Goal: Complete application form: Complete application form

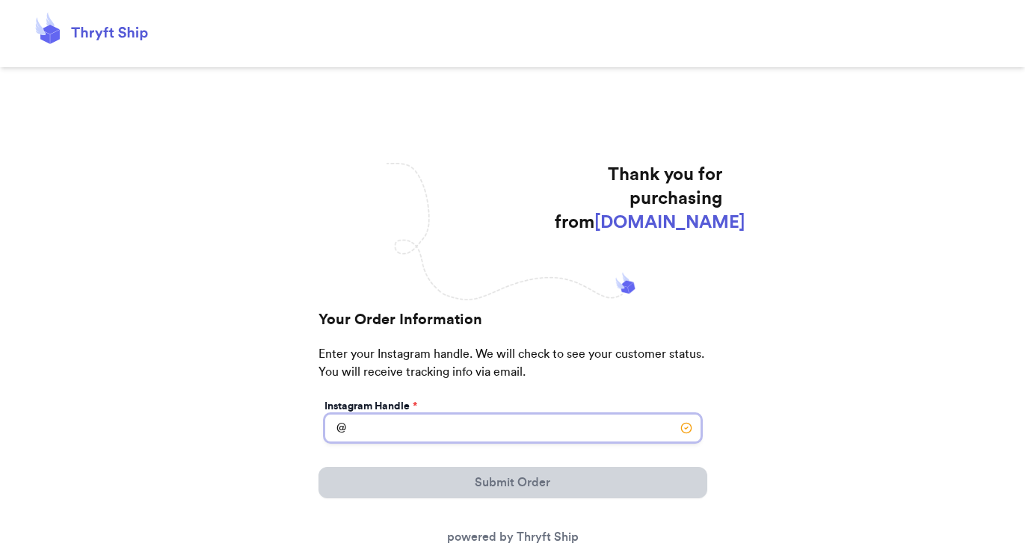
click at [426, 431] on input "Instagram Handle *" at bounding box center [512, 428] width 377 height 28
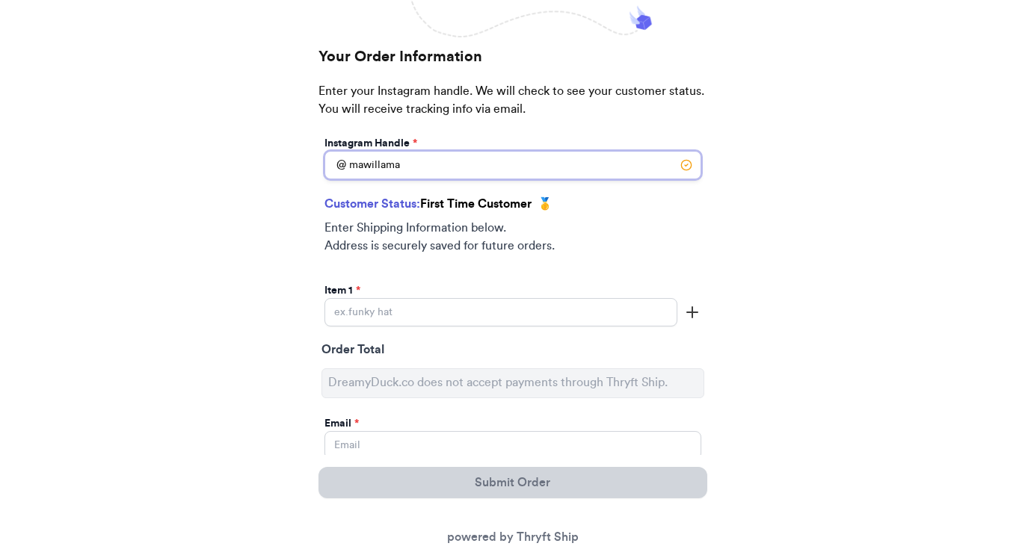
scroll to position [299, 0]
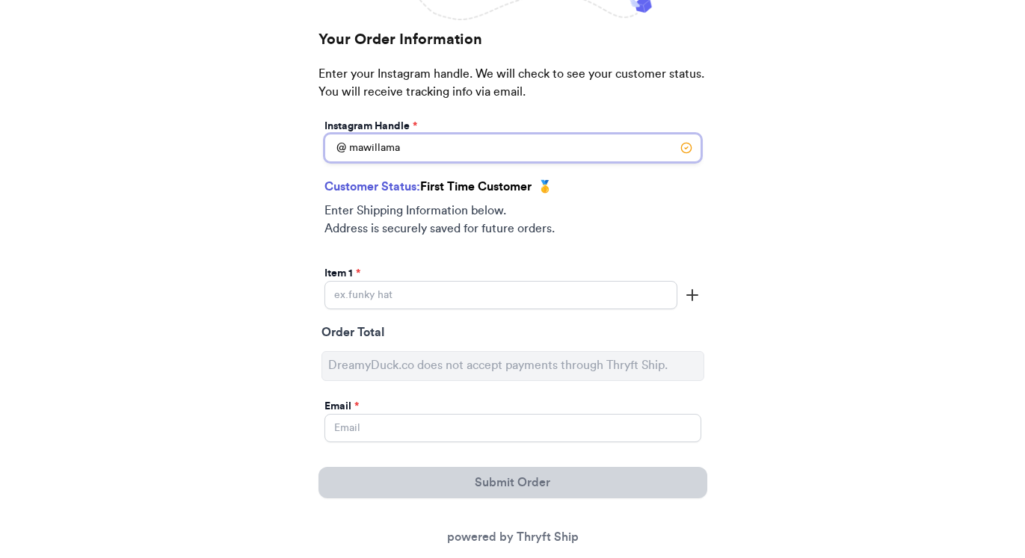
type input "mawillama"
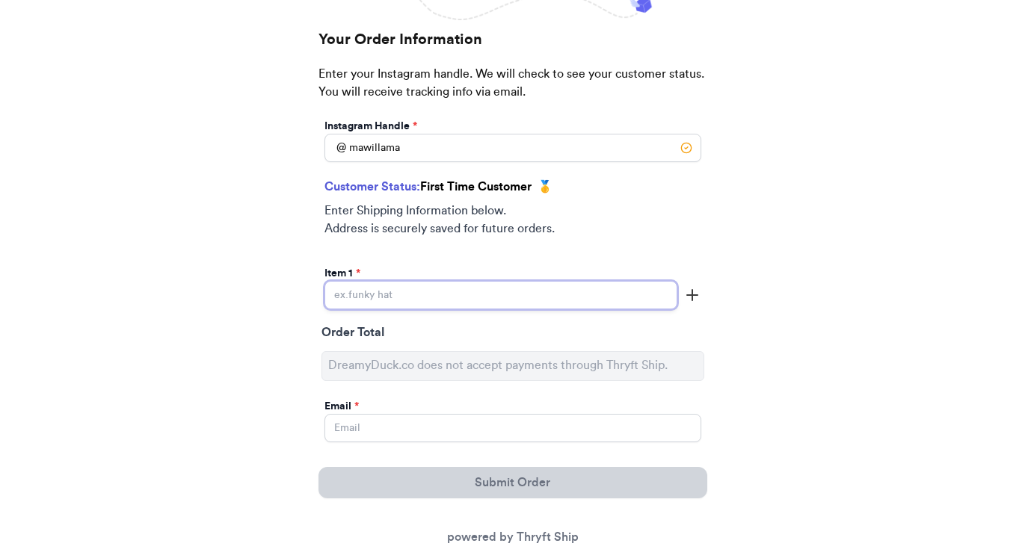
click at [371, 297] on input "Instagram Handle *" at bounding box center [500, 295] width 353 height 28
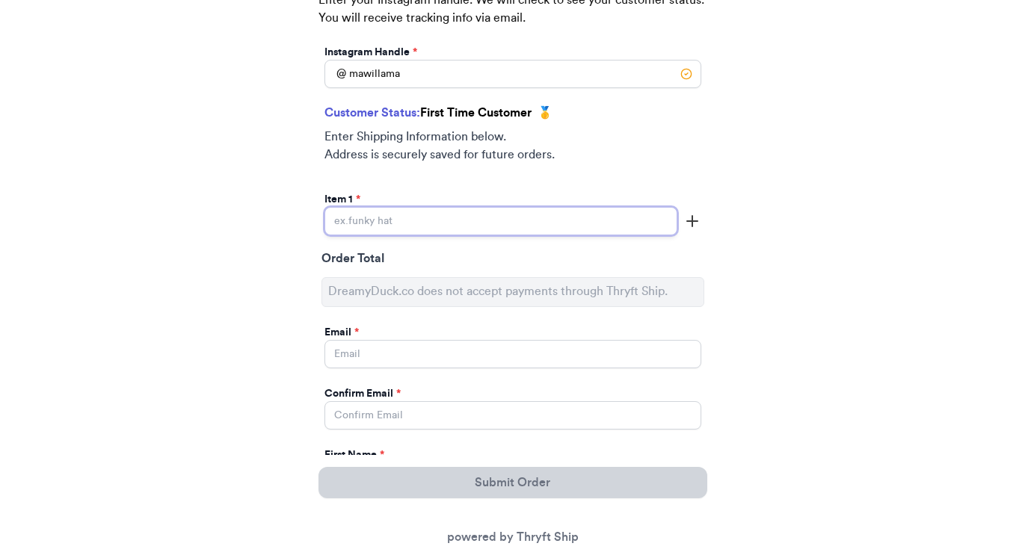
scroll to position [398, 0]
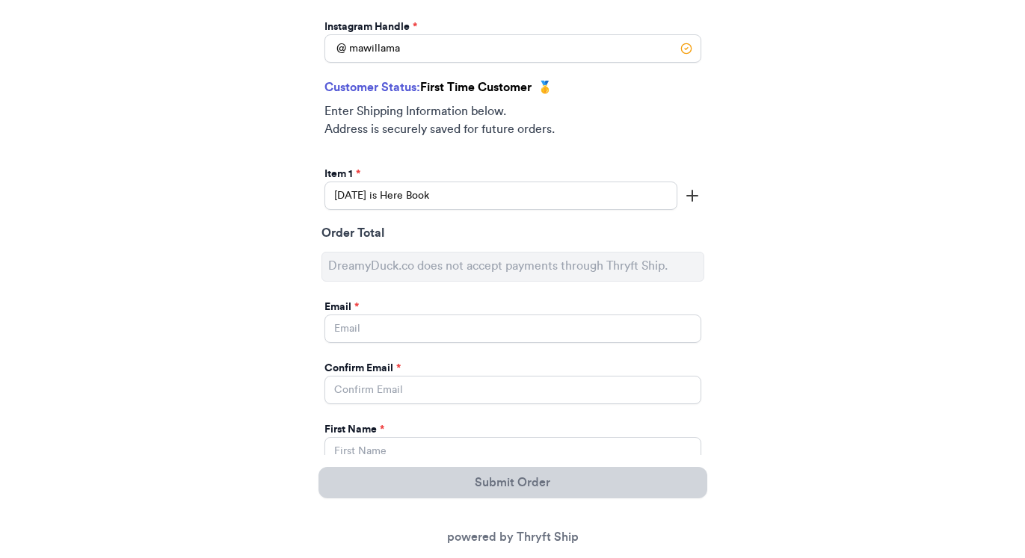
click at [695, 201] on icon "button" at bounding box center [692, 196] width 18 height 18
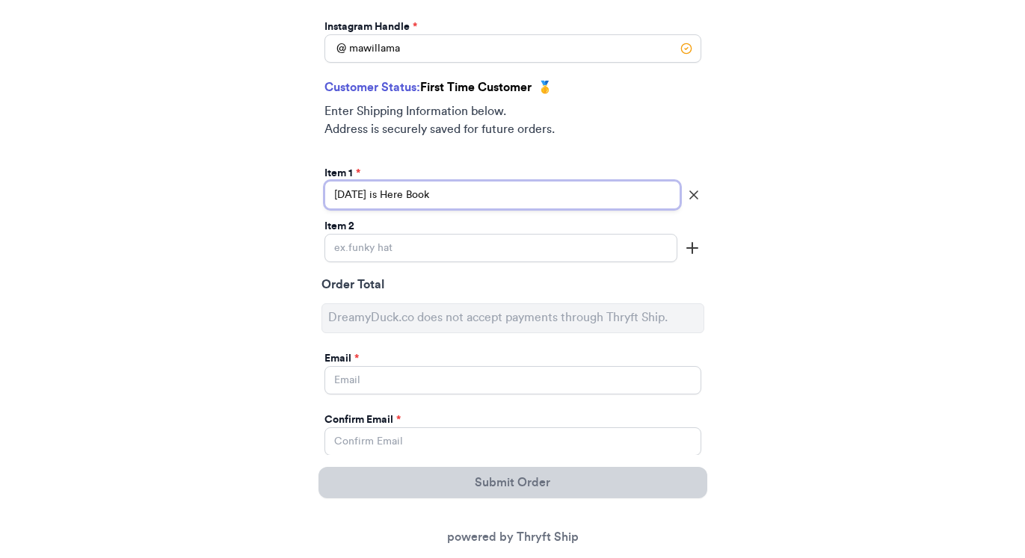
click at [542, 200] on input "[DATE] is Here Book" at bounding box center [502, 195] width 356 height 28
type input "[DATE] is Here Book - [PERSON_NAME] Price/Little People"
click at [395, 265] on div "Item 1 * [DATE] is Here Book - [PERSON_NAME] Price/Little People Item 2" at bounding box center [512, 216] width 383 height 107
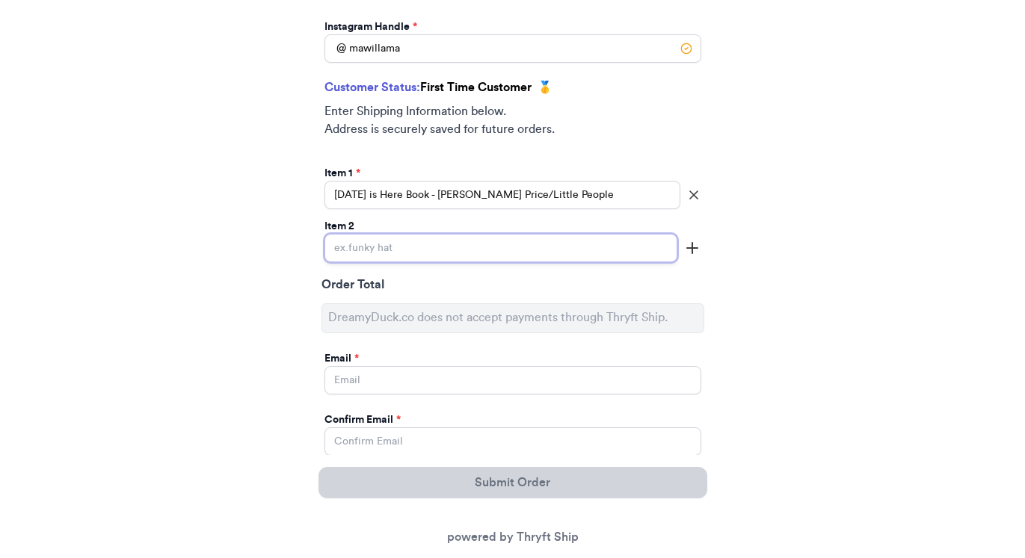
click at [374, 247] on input "Instagram Handle *" at bounding box center [500, 248] width 353 height 28
type input "Tahari Baby Dress"
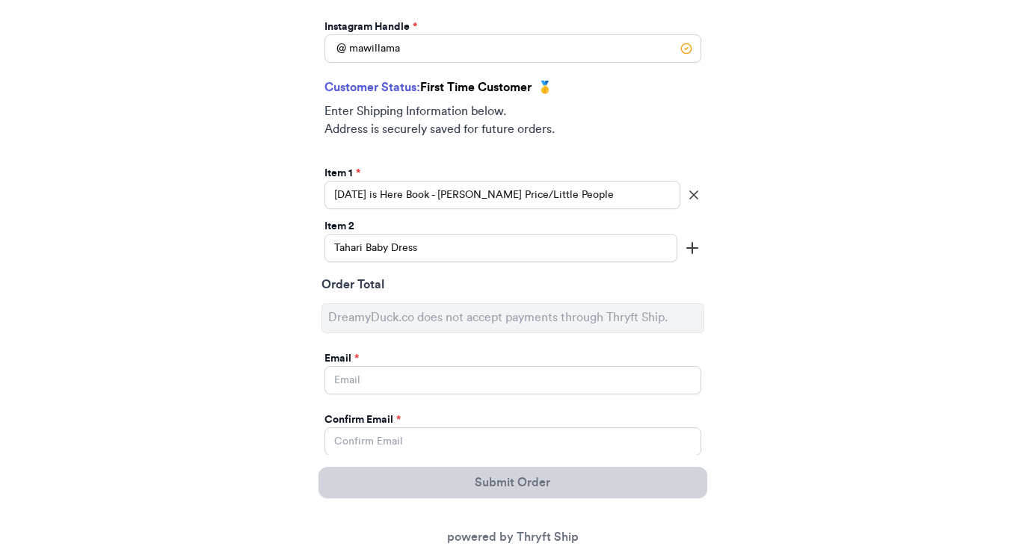
click at [683, 249] on icon "button" at bounding box center [692, 248] width 18 height 18
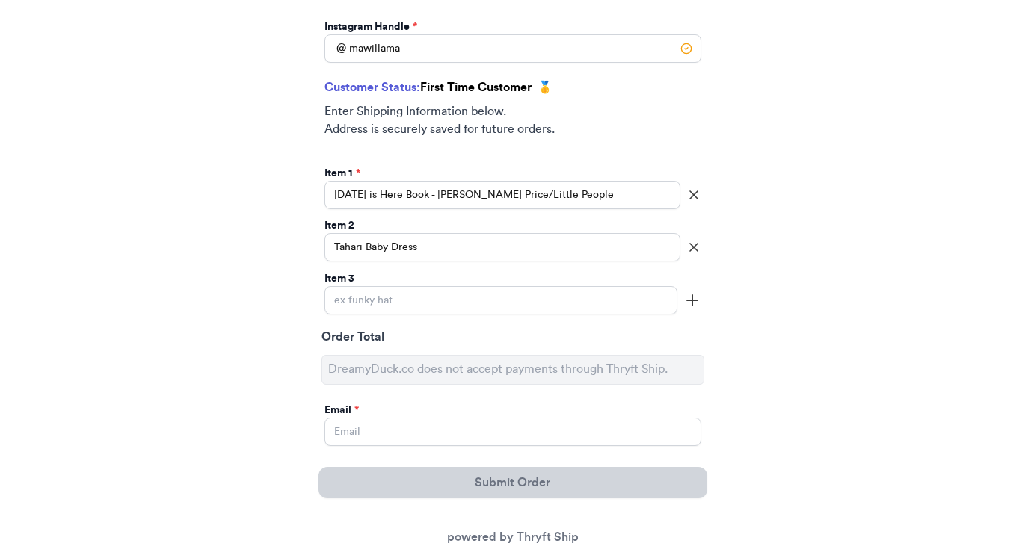
click at [501, 287] on div "Item 3" at bounding box center [500, 292] width 353 height 43
click at [497, 292] on input "Instagram Handle *" at bounding box center [500, 300] width 353 height 28
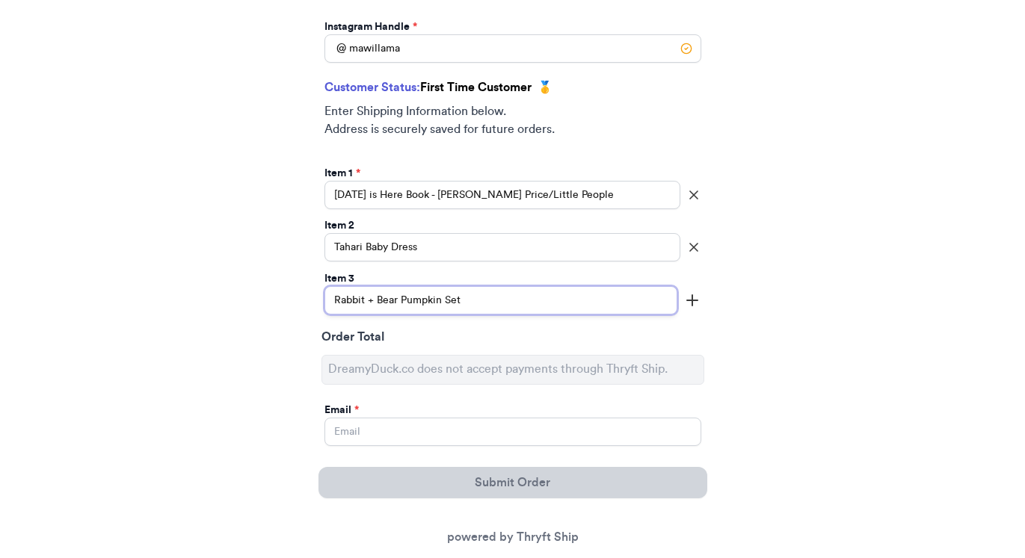
type input "Rabbit + Bear Pumpkin Set"
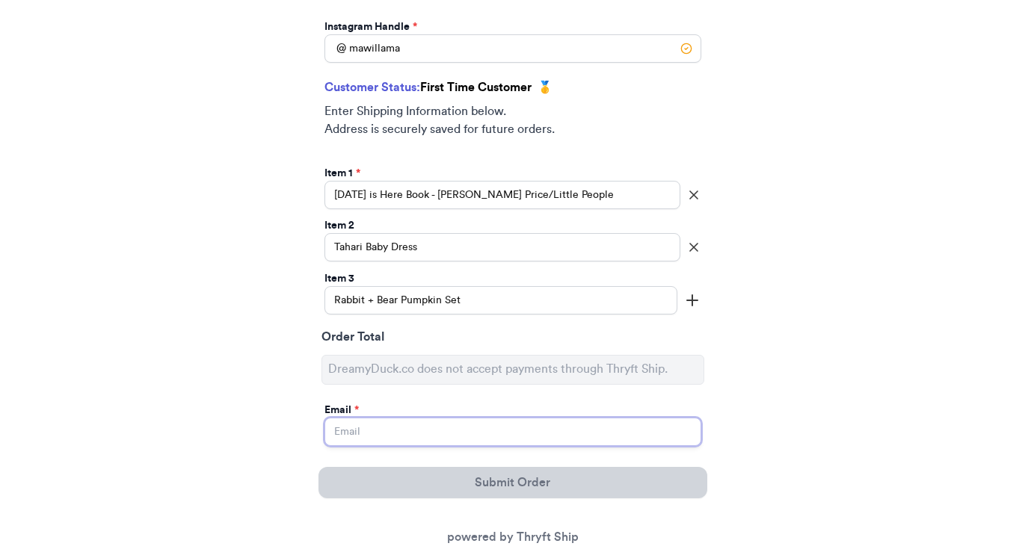
click at [390, 429] on input "Instagram Handle *" at bounding box center [512, 432] width 377 height 28
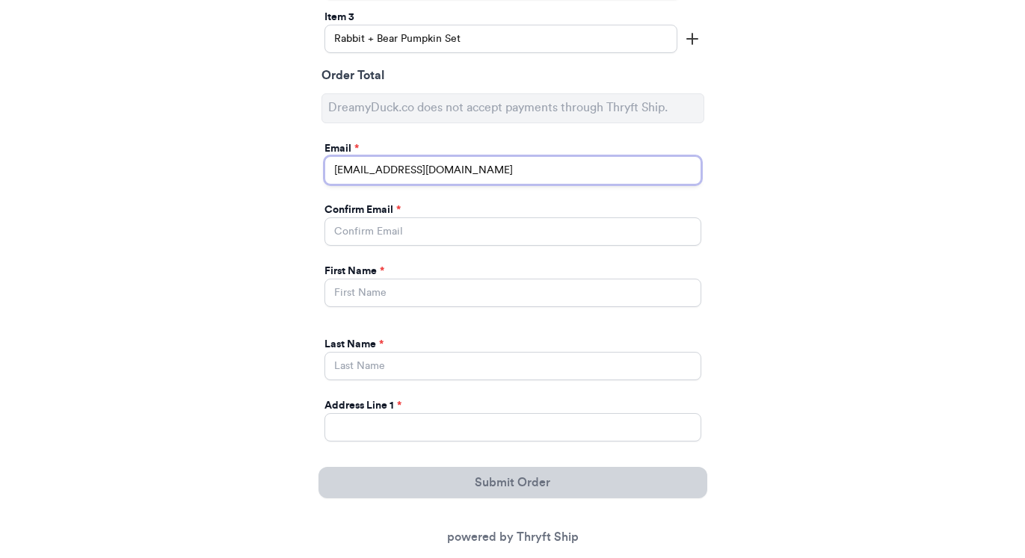
scroll to position [672, 0]
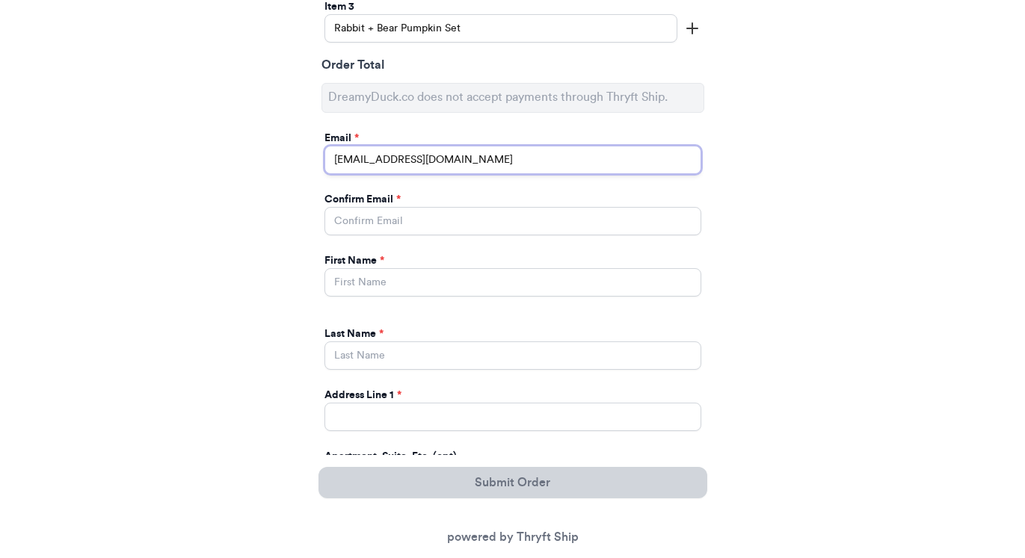
type input "[EMAIL_ADDRESS][DOMAIN_NAME]"
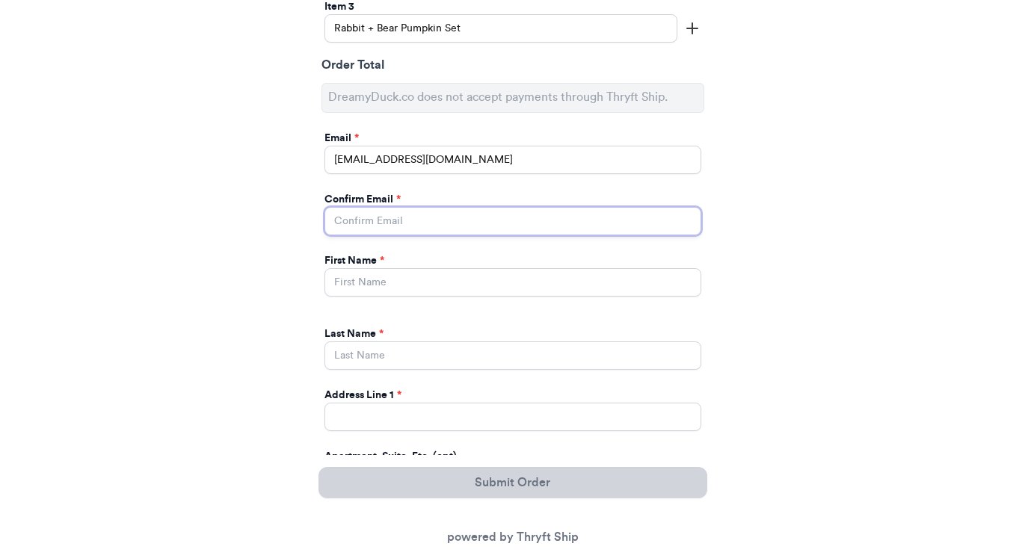
click at [382, 222] on input "Instagram Handle *" at bounding box center [512, 221] width 377 height 28
type input "[EMAIL_ADDRESS][DOMAIN_NAME]"
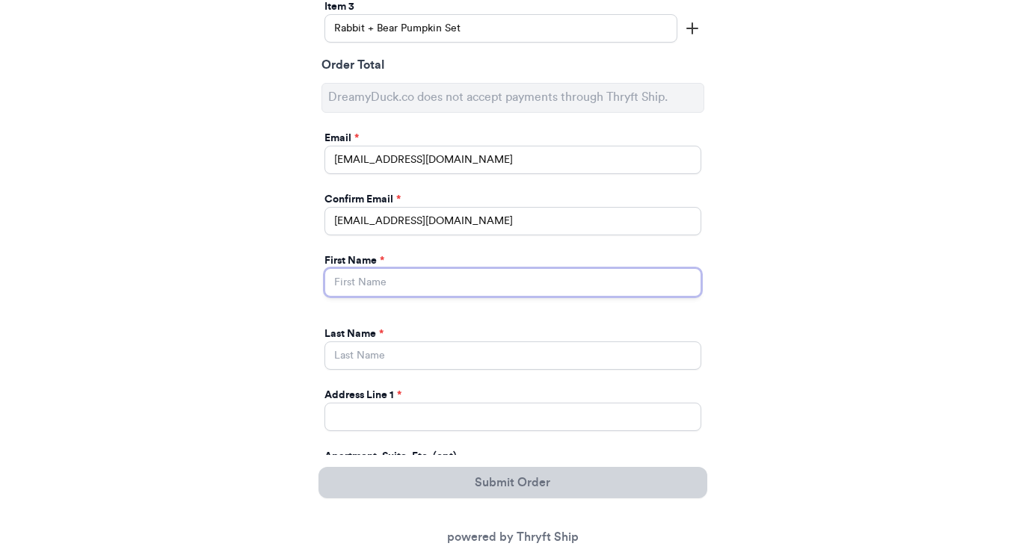
type input "m"
type input "[PERSON_NAME]"
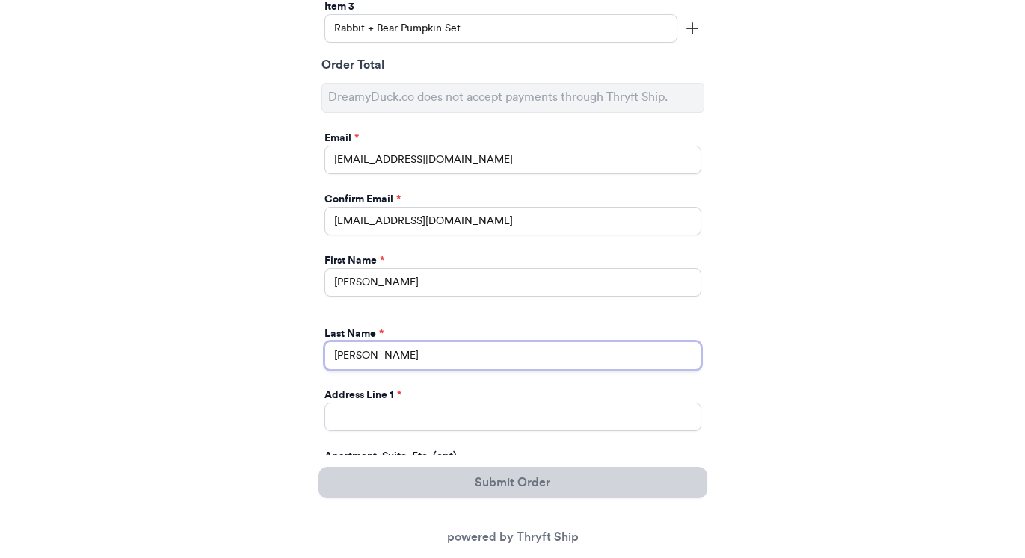
type input "[PERSON_NAME]"
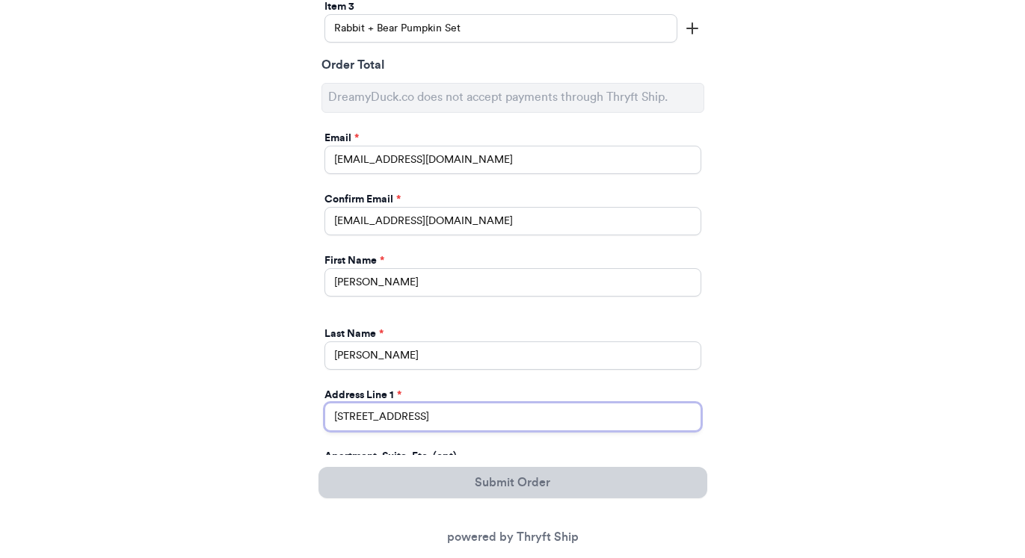
type input "[STREET_ADDRESS]"
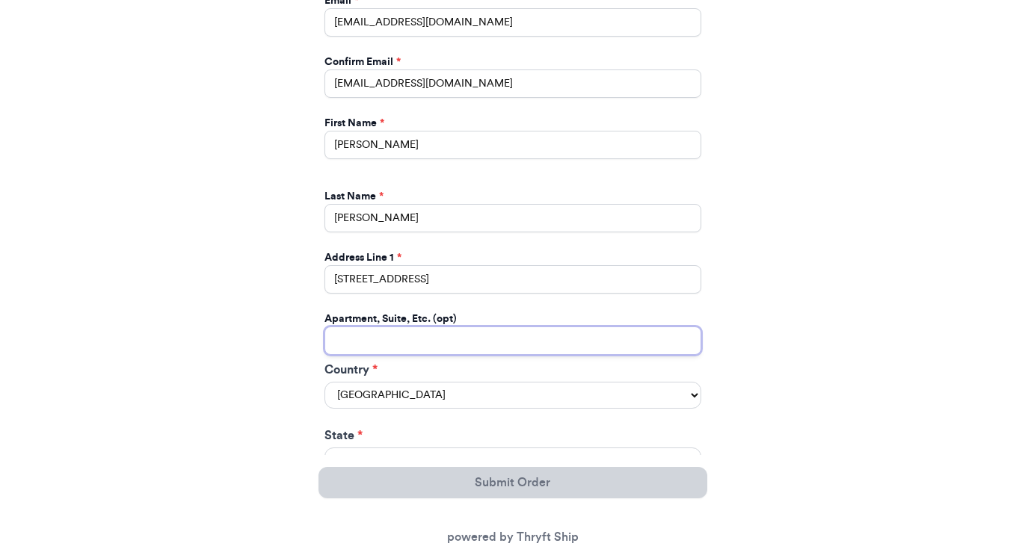
scroll to position [866, 0]
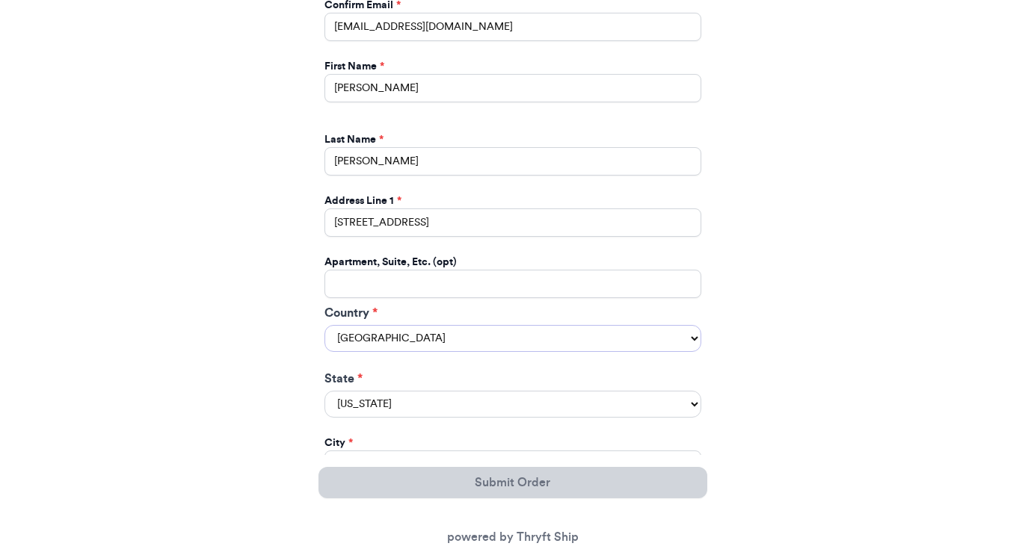
click at [357, 350] on select "[GEOGRAPHIC_DATA] [GEOGRAPHIC_DATA] [GEOGRAPHIC_DATA]" at bounding box center [512, 338] width 377 height 27
click at [350, 409] on select "[US_STATE] [US_STATE] [US_STATE] [US_STATE] [US_STATE] [US_STATE] [US_STATE] [U…" at bounding box center [512, 404] width 377 height 27
select select "OH"
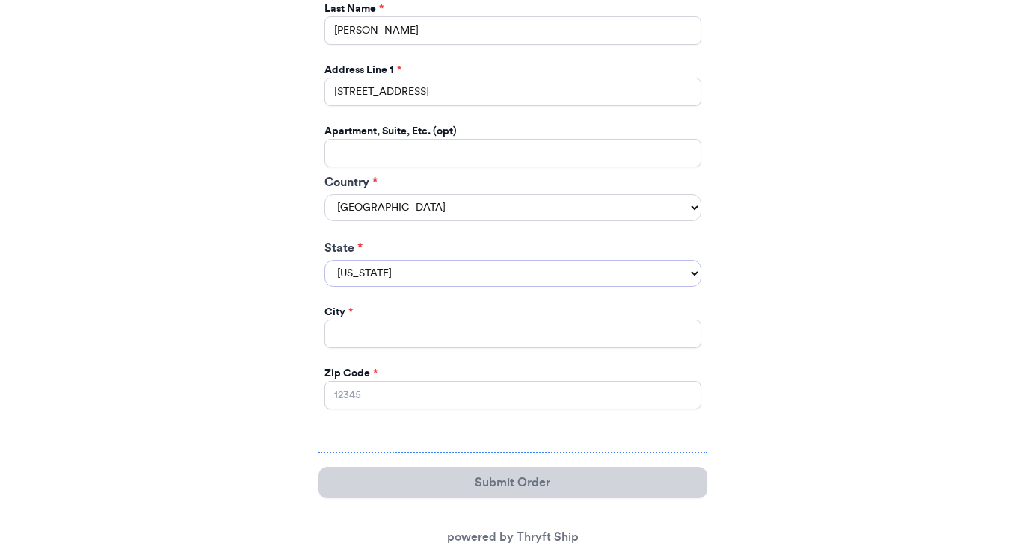
scroll to position [1005, 0]
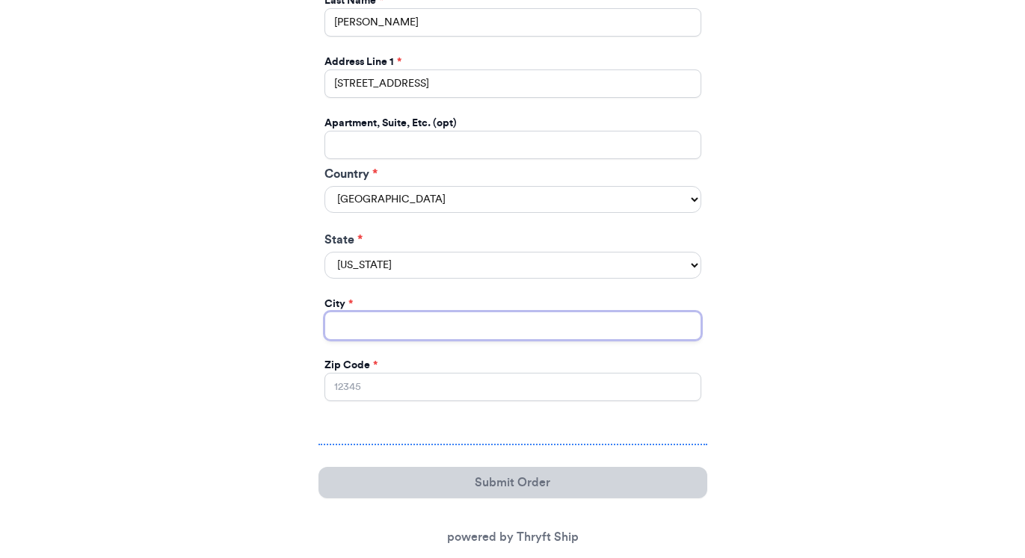
click at [358, 324] on input "Instagram Handle *" at bounding box center [512, 326] width 377 height 28
type input "Bexley"
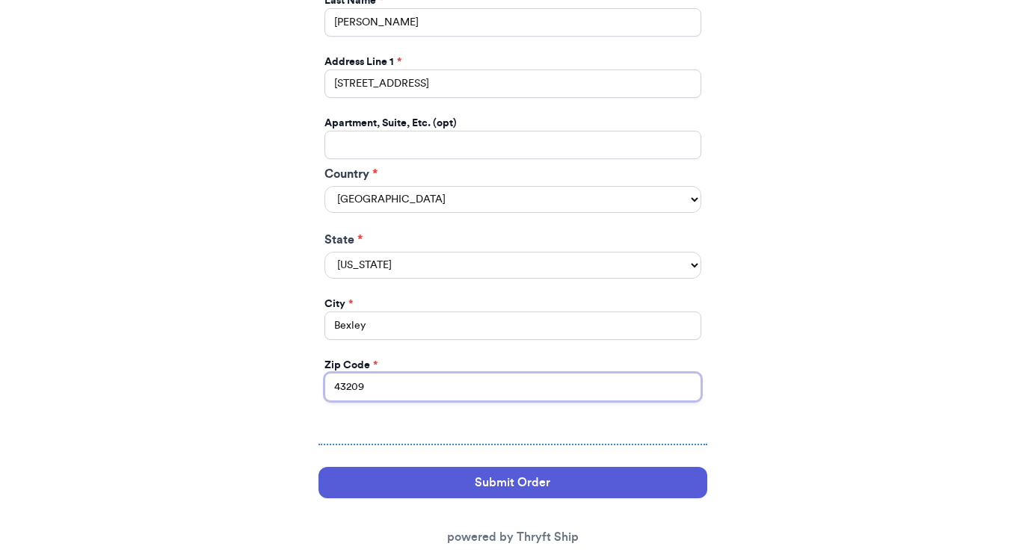
type input "43209"
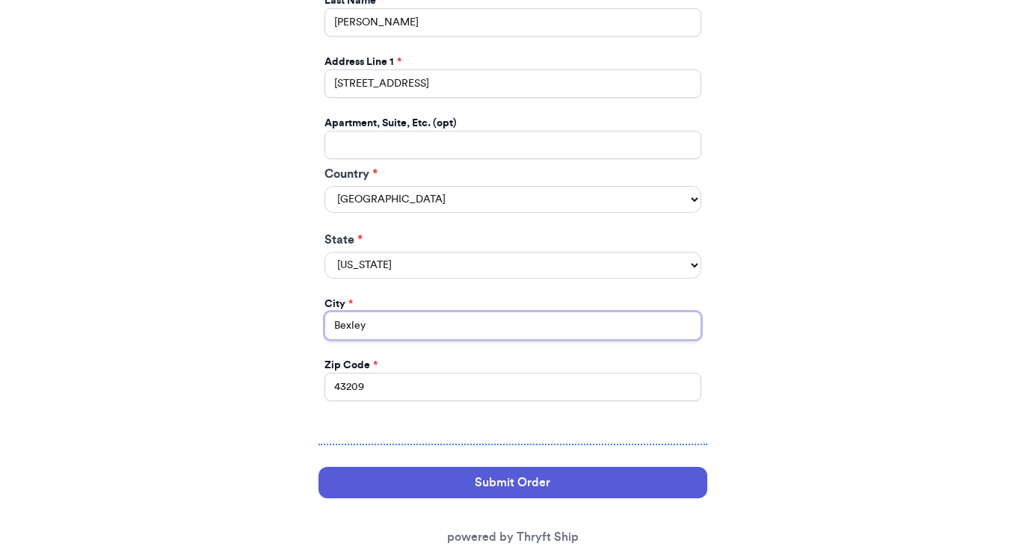
click at [369, 321] on input "Bexley" at bounding box center [512, 326] width 377 height 28
type input "Columbus"
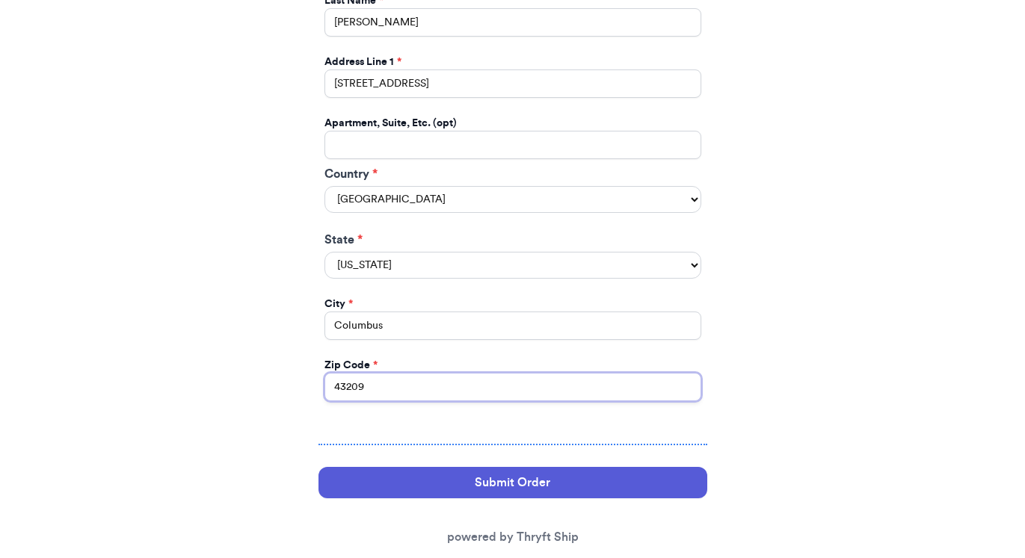
click at [368, 399] on input "43209" at bounding box center [512, 387] width 377 height 28
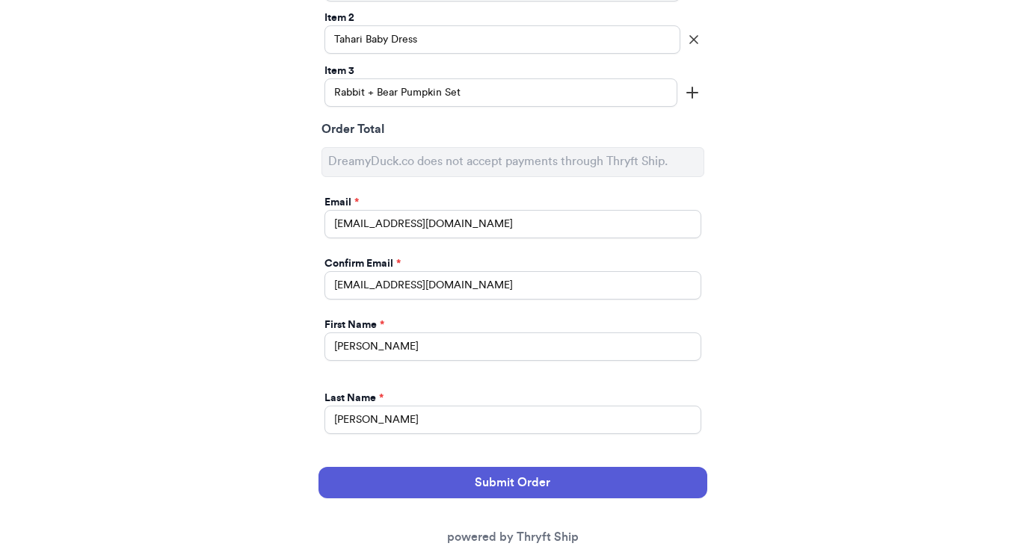
scroll to position [608, 0]
click at [451, 42] on input "Tahari Baby Dress" at bounding box center [502, 39] width 356 height 28
type input "Tahari Baby Dress - 18M"
click at [463, 93] on input "Rabbit + Bear Pumpkin Set" at bounding box center [500, 92] width 353 height 28
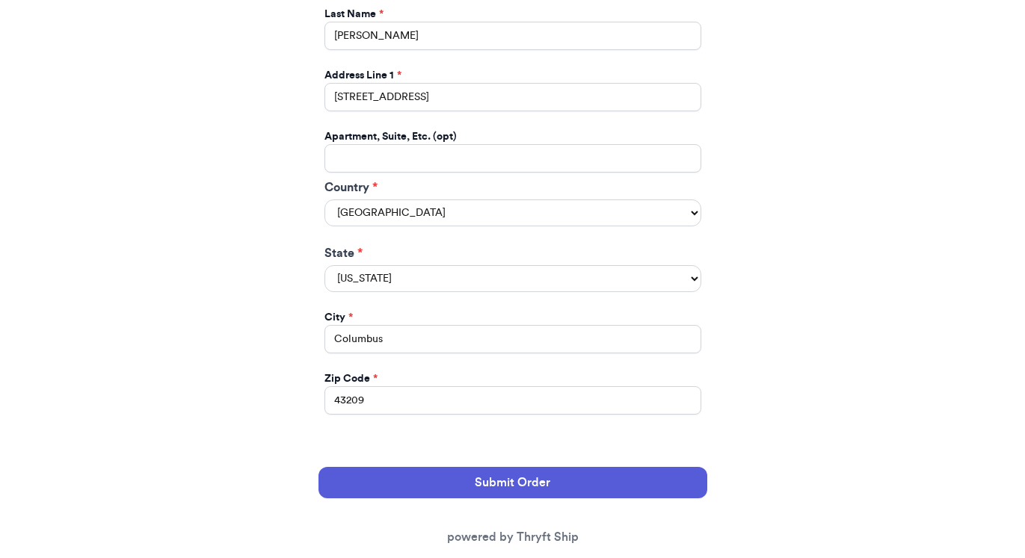
scroll to position [1041, 0]
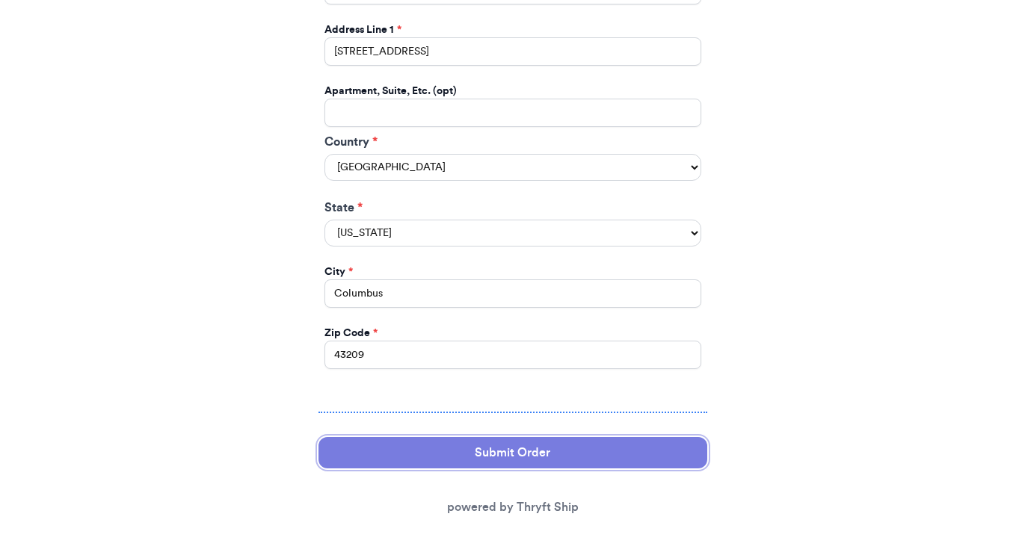
click at [480, 459] on button "Submit Order" at bounding box center [512, 452] width 389 height 31
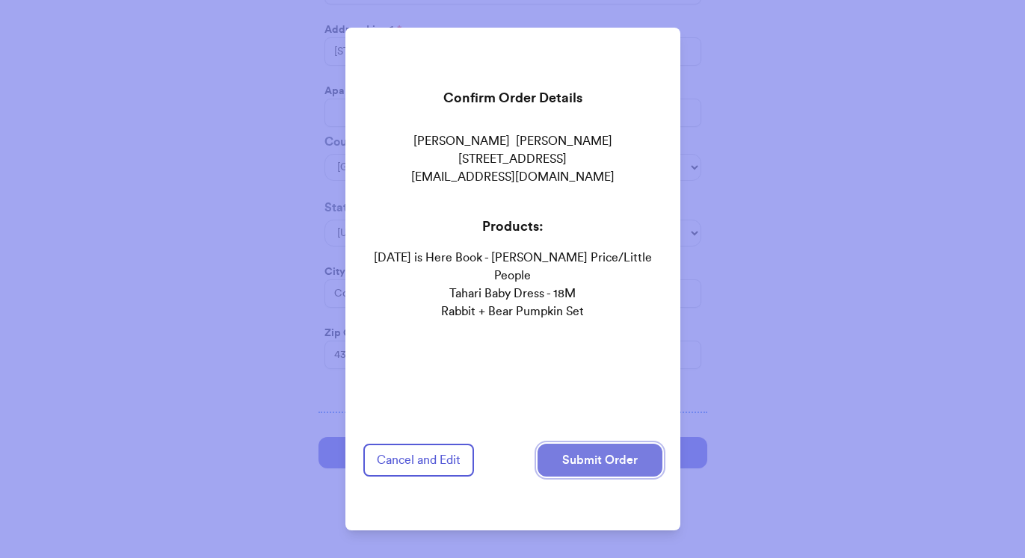
click at [578, 461] on button "Submit Order" at bounding box center [599, 460] width 125 height 33
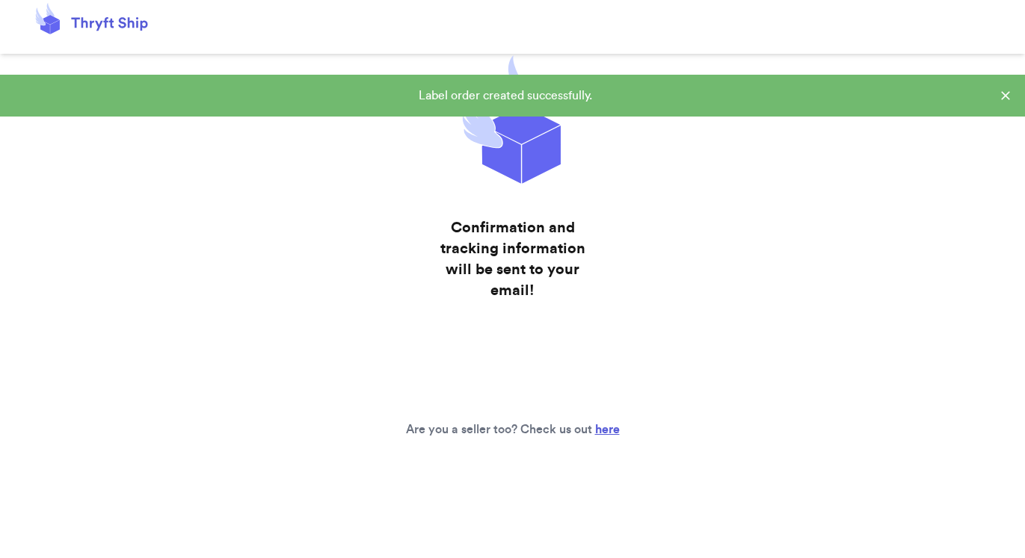
scroll to position [21, 0]
